Goal: Transaction & Acquisition: Obtain resource

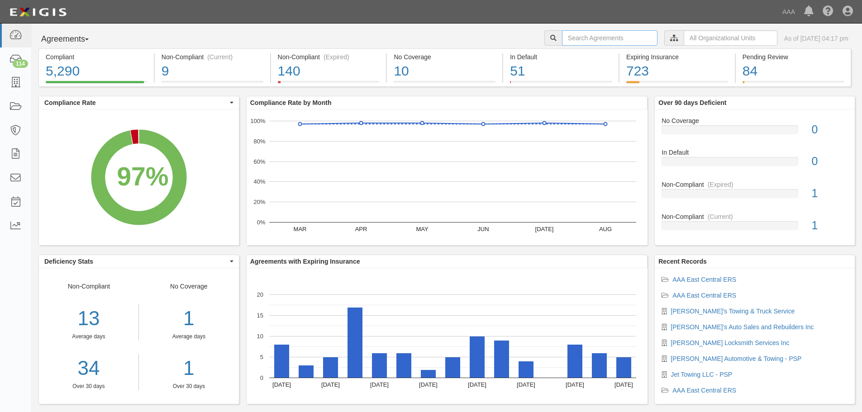
click at [596, 38] on input "text" at bounding box center [610, 37] width 96 height 15
type input "f"
type input "ted"
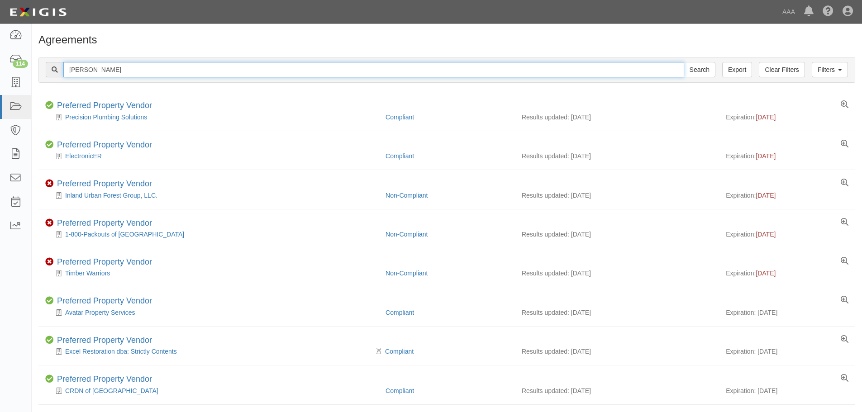
click at [103, 74] on input "[PERSON_NAME]" at bounding box center [373, 69] width 621 height 15
type input "[PERSON_NAME]'s"
click at [684, 62] on input "Search" at bounding box center [700, 69] width 32 height 15
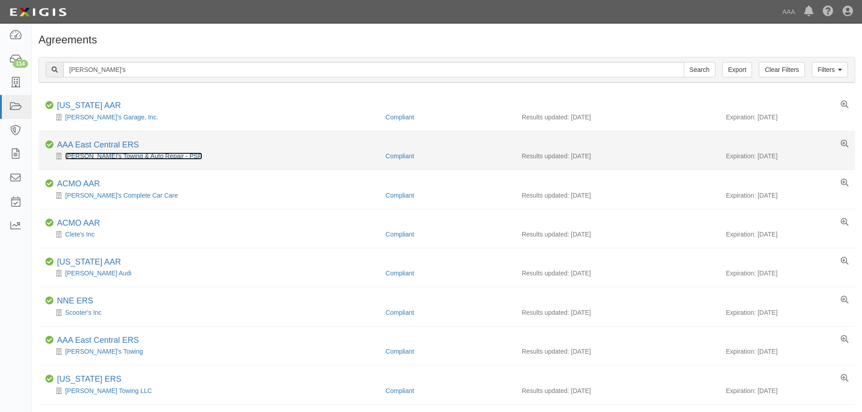
click at [120, 156] on link "[PERSON_NAME]'s Towing & Auto Repair - PSP" at bounding box center [133, 156] width 137 height 7
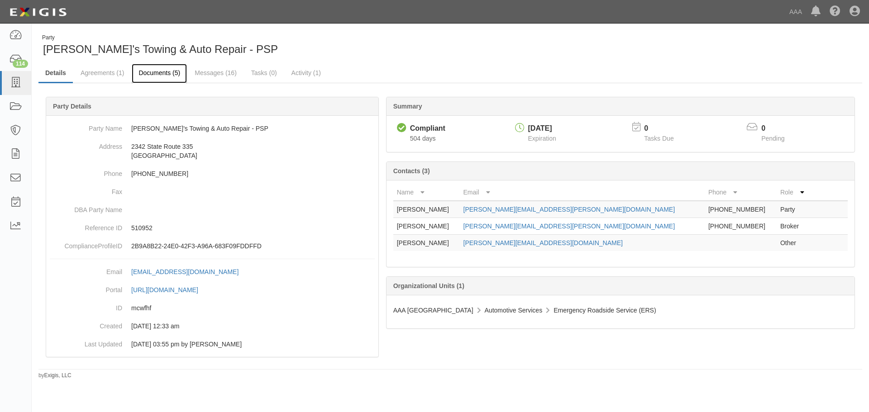
click at [146, 72] on link "Documents (5)" at bounding box center [159, 73] width 55 height 19
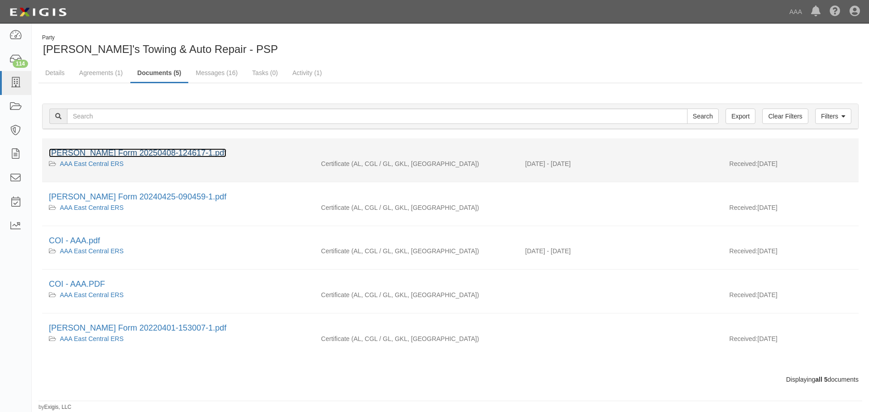
click at [121, 151] on link "[PERSON_NAME] Form 20250408-124617-1.pdf" at bounding box center [137, 152] width 177 height 9
click at [112, 151] on link "ACORD Form 20250408-124617-1.pdf" at bounding box center [137, 152] width 177 height 9
